Goal: Transaction & Acquisition: Purchase product/service

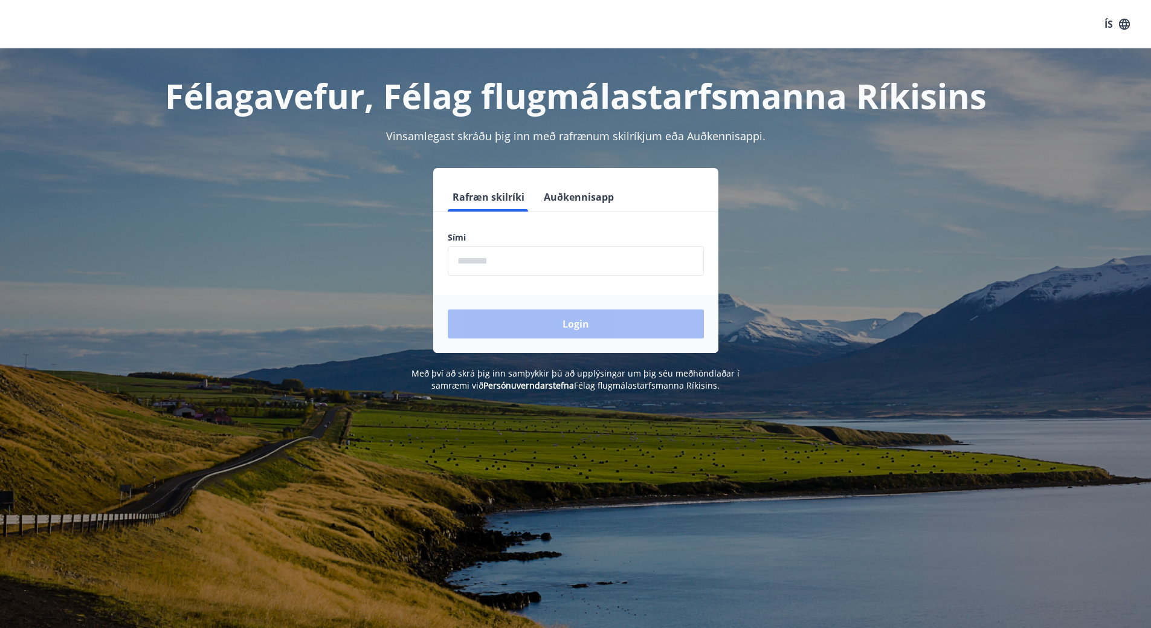
click at [533, 257] on input "phone" at bounding box center [576, 261] width 256 height 30
type input "********"
click at [585, 330] on button "Login" at bounding box center [576, 323] width 256 height 29
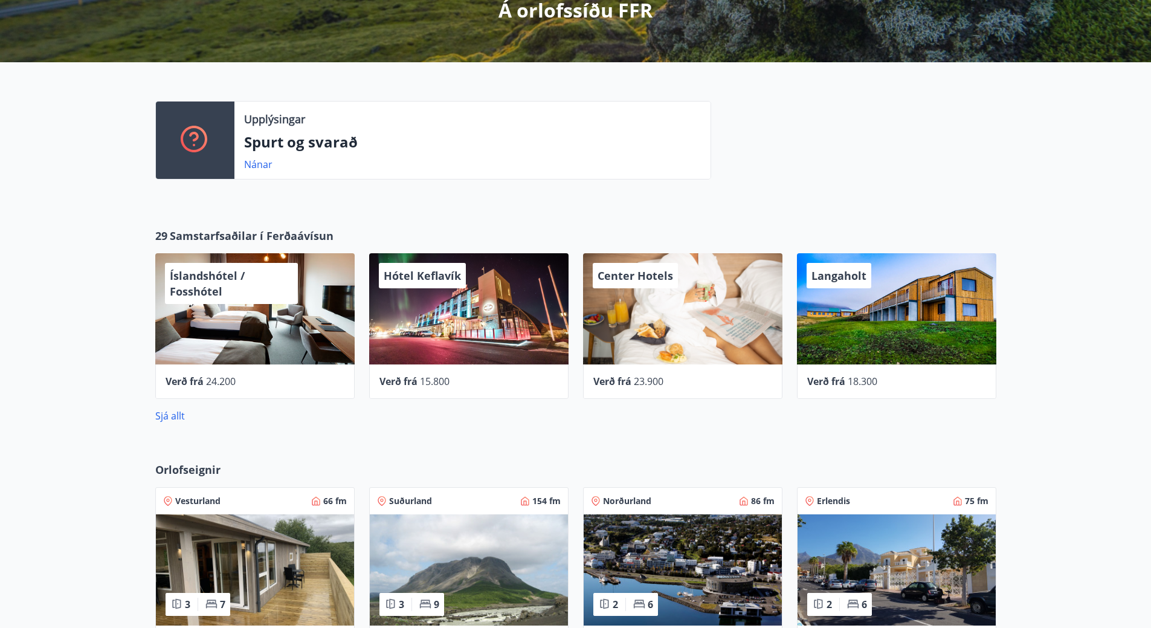
scroll to position [393, 0]
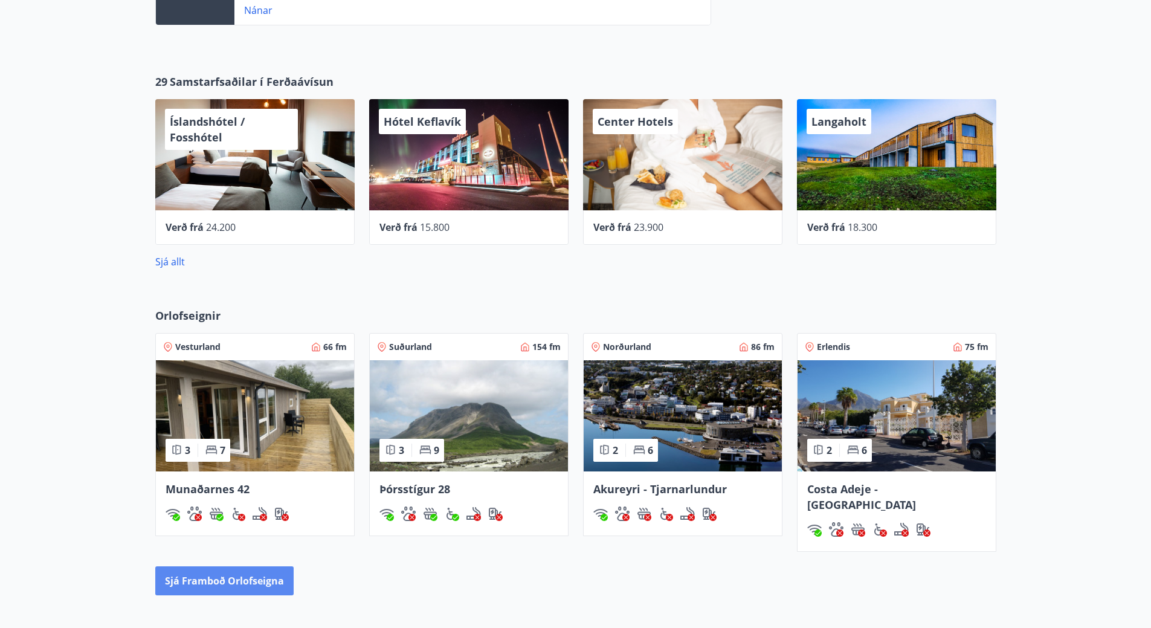
click at [254, 570] on button "Sjá framboð orlofseigna" at bounding box center [224, 580] width 138 height 29
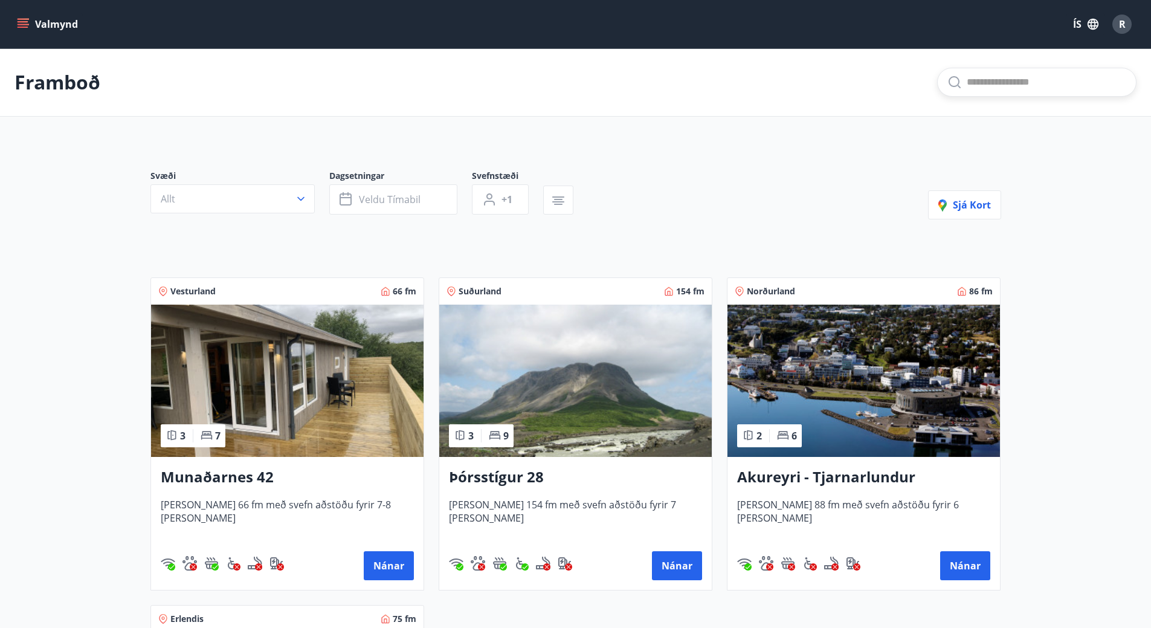
click at [1075, 86] on input "text" at bounding box center [1045, 81] width 159 height 19
type input "*"
type input "**********"
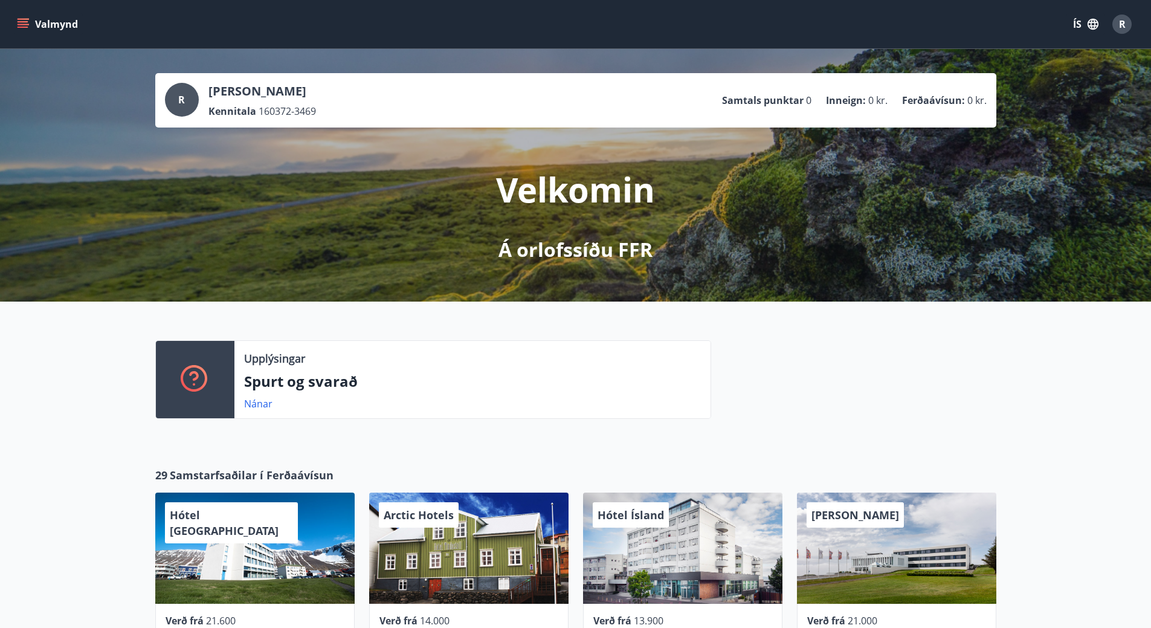
click at [27, 26] on icon "menu" at bounding box center [23, 24] width 12 height 12
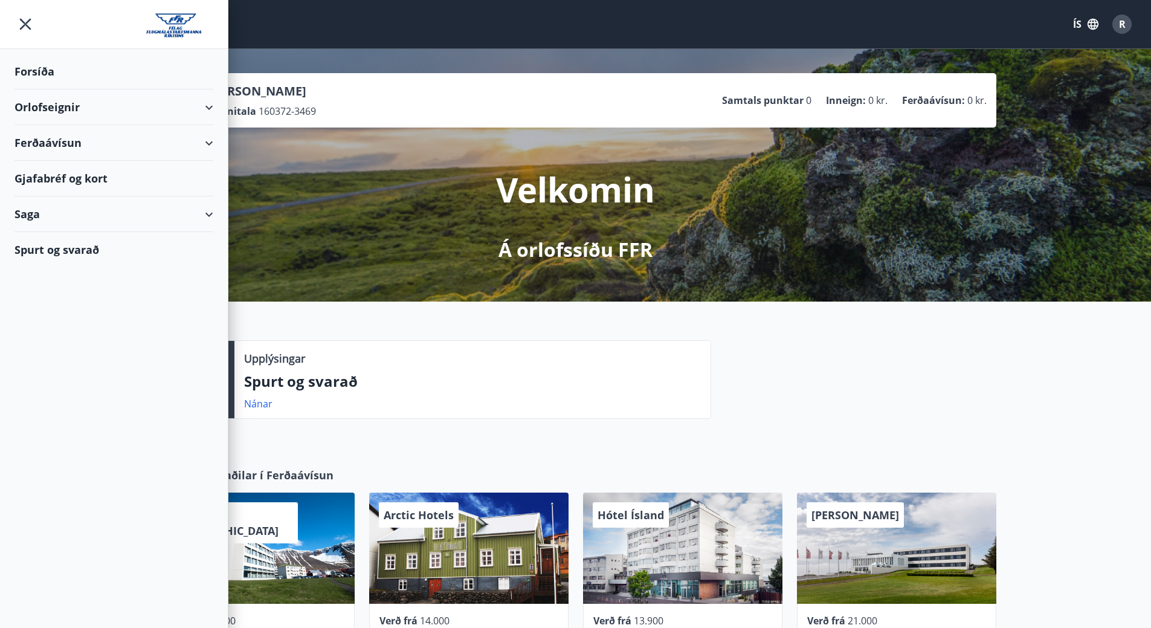
click at [76, 138] on div "Ferðaávísun" at bounding box center [113, 143] width 199 height 36
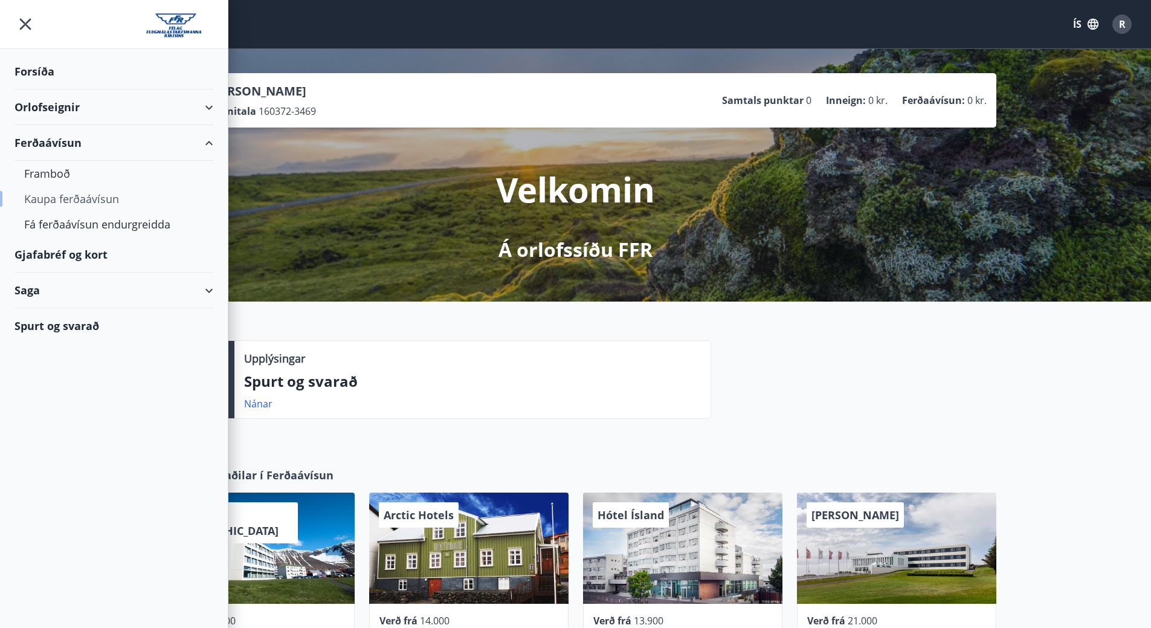
click at [59, 199] on div "Kaupa ferðaávísun" at bounding box center [113, 198] width 179 height 25
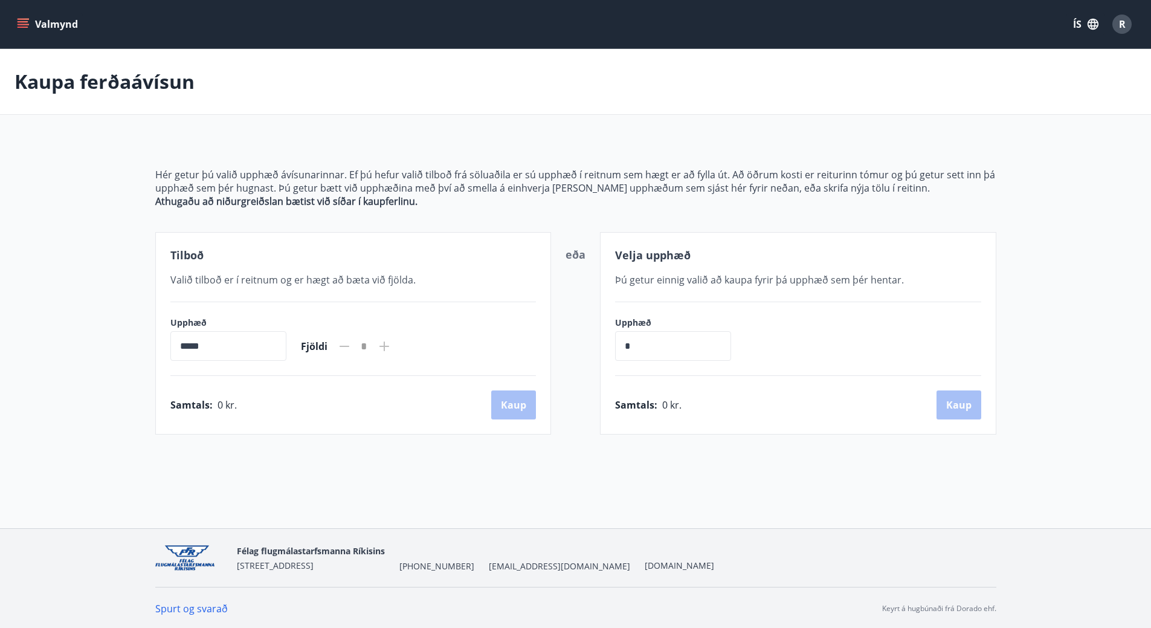
click at [24, 21] on icon "menu" at bounding box center [23, 21] width 11 height 1
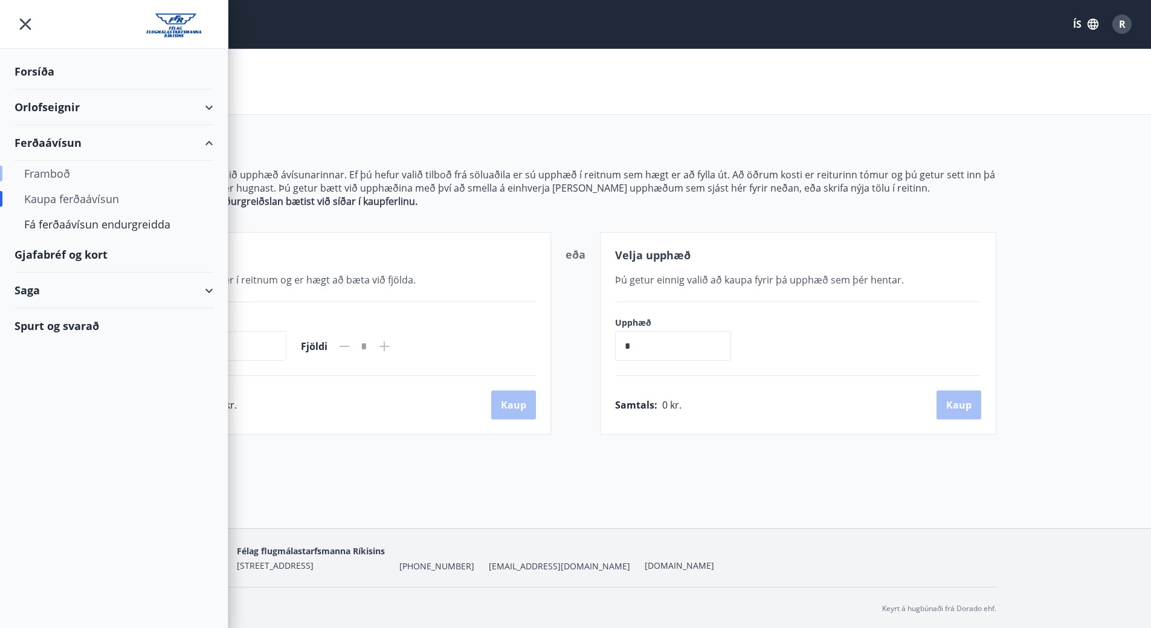
click at [53, 173] on div "Framboð" at bounding box center [113, 173] width 179 height 25
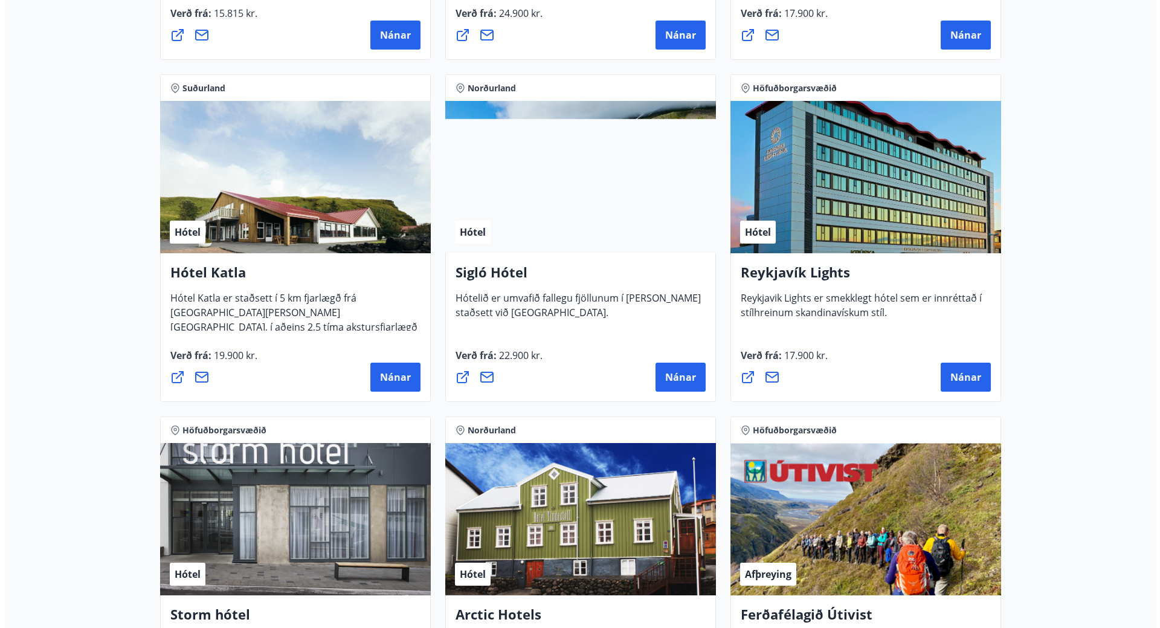
scroll to position [846, 0]
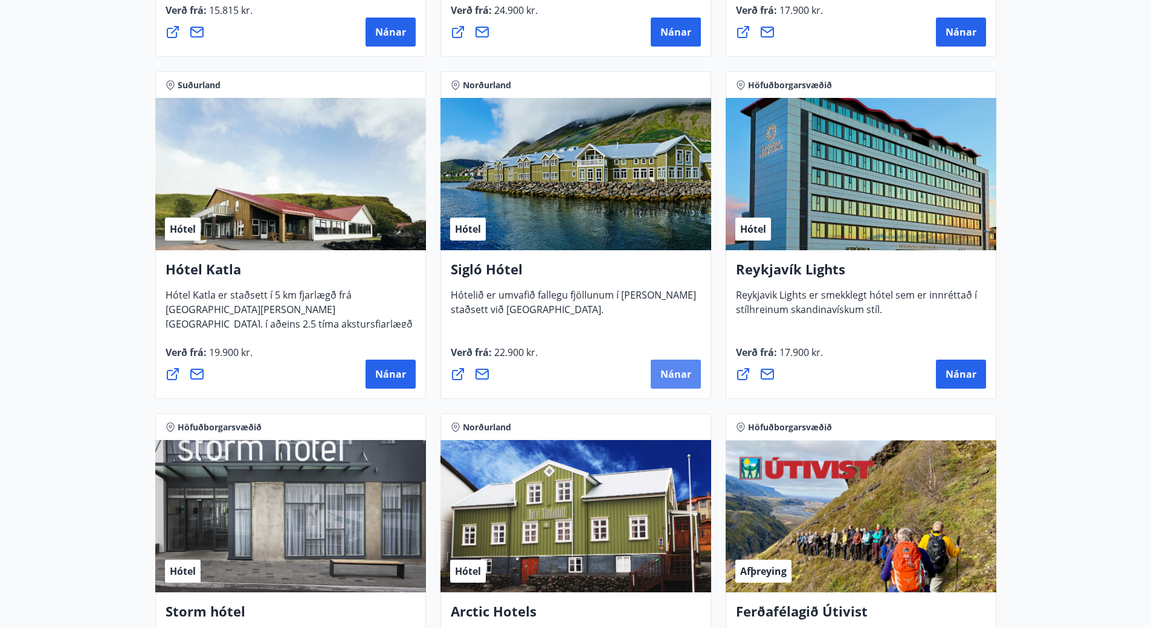
click at [665, 374] on span "Nánar" at bounding box center [675, 373] width 31 height 13
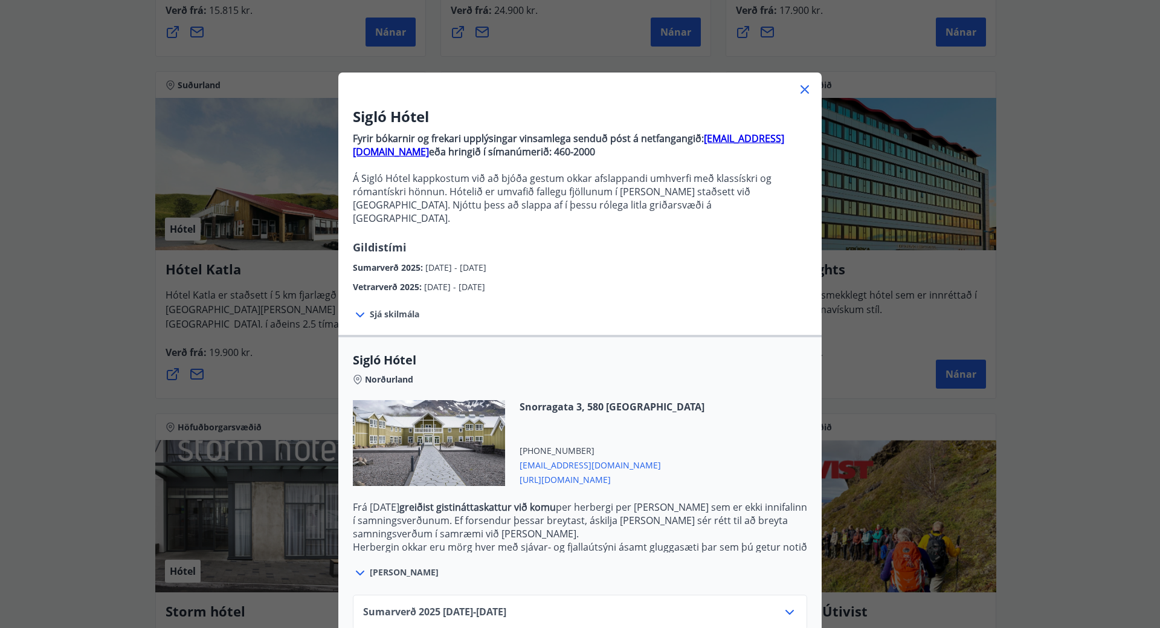
scroll to position [62, 0]
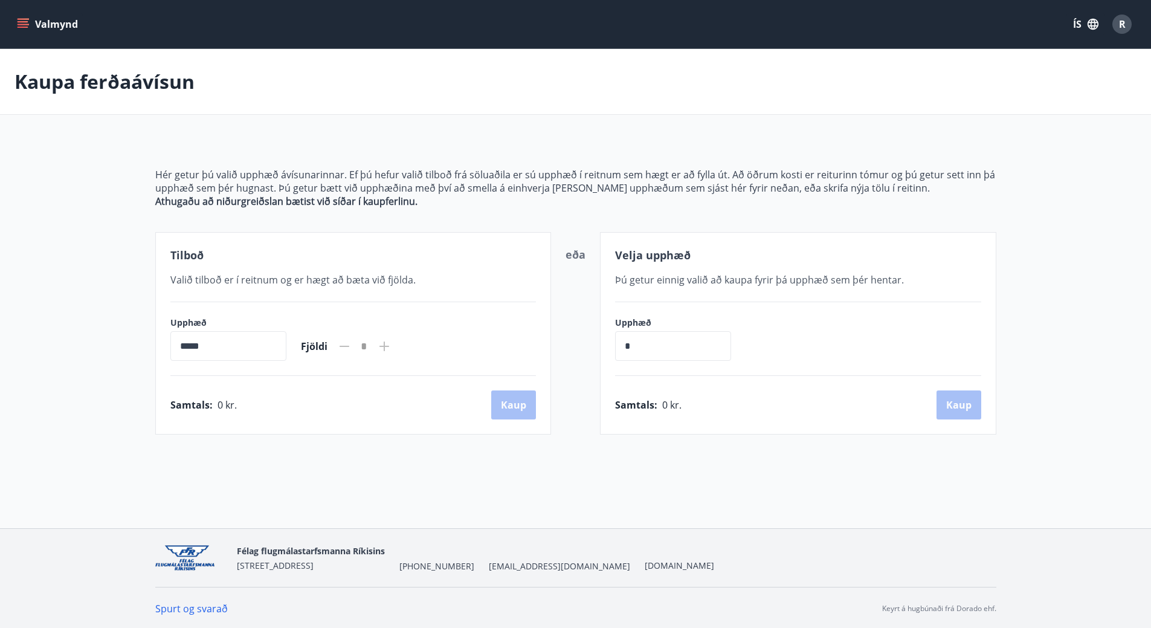
click at [24, 25] on icon "menu" at bounding box center [24, 24] width 13 height 1
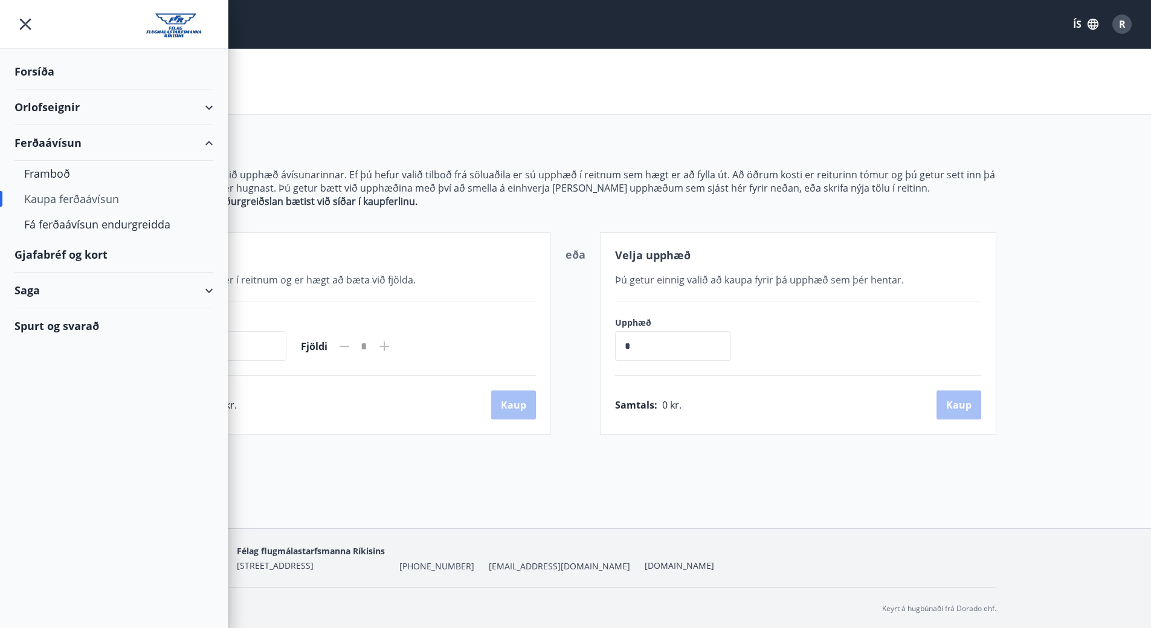
click at [56, 199] on div "Kaupa ferðaávísun" at bounding box center [113, 198] width 179 height 25
